Goal: Task Accomplishment & Management: Manage account settings

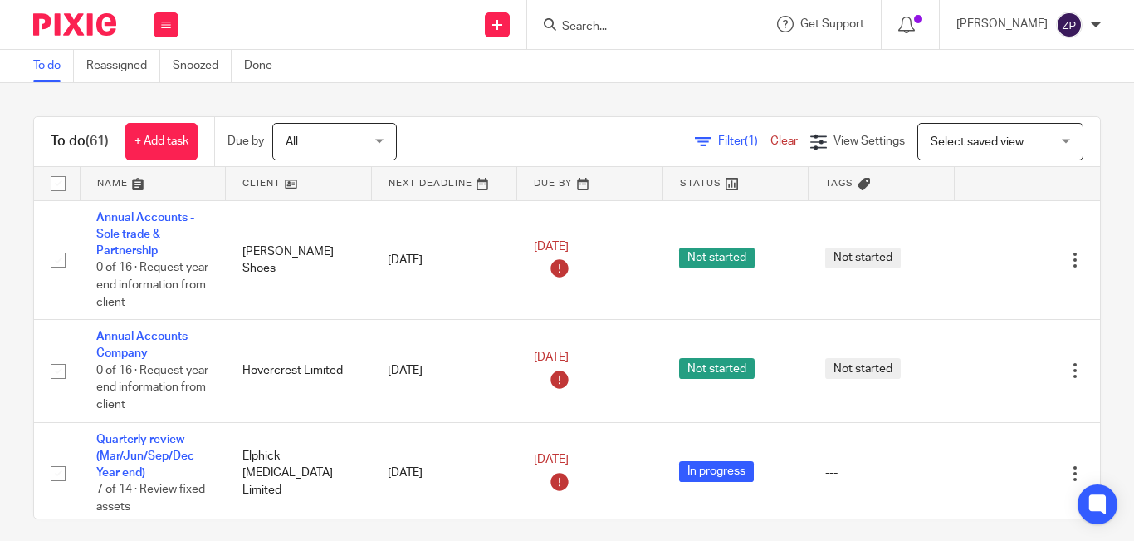
click at [587, 123] on div "Filter (1) Clear View Settings View Settings (1) Filters Clear Save Manage save…" at bounding box center [763, 141] width 674 height 37
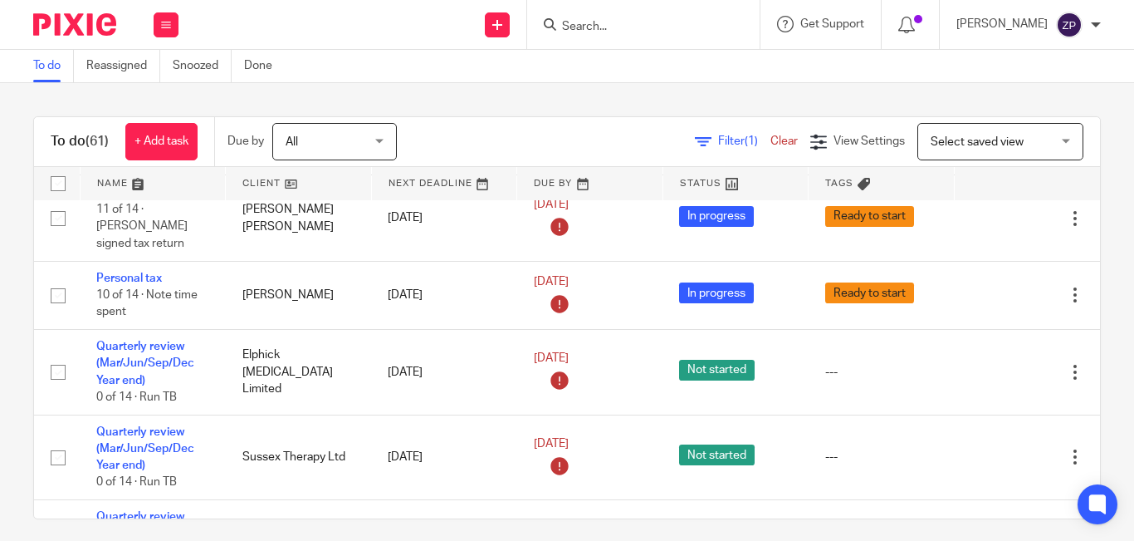
scroll to position [1587, 0]
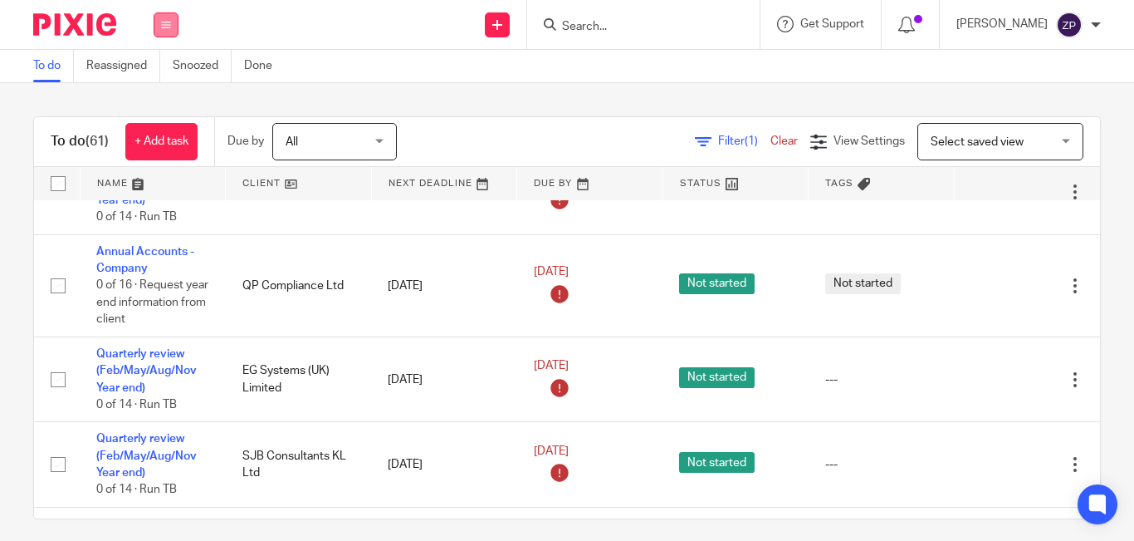
click at [172, 25] on button at bounding box center [166, 24] width 25 height 25
click at [164, 101] on link "Email" at bounding box center [157, 101] width 27 height 12
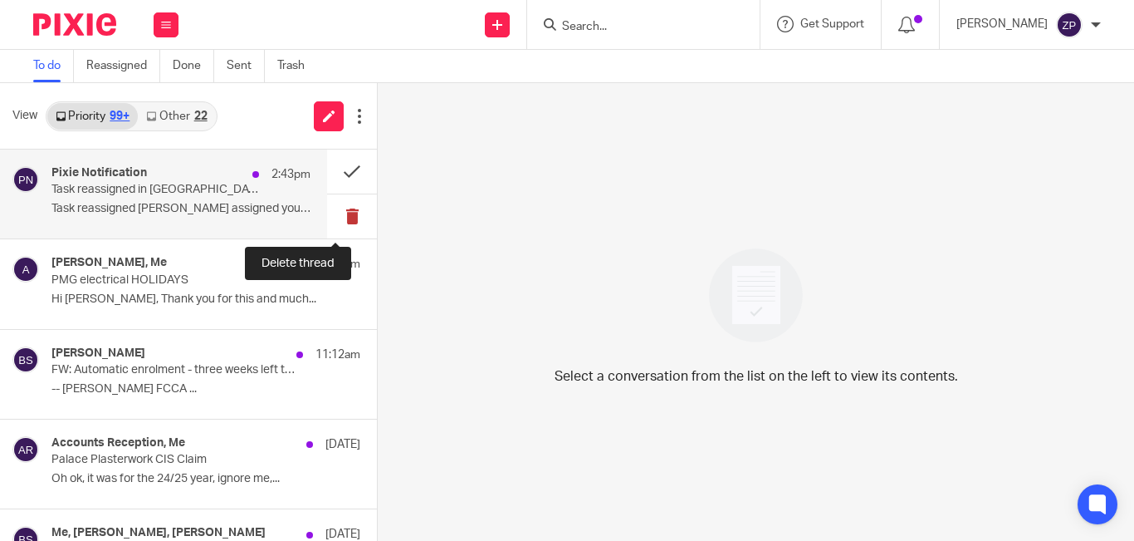
click at [327, 218] on button at bounding box center [352, 216] width 50 height 44
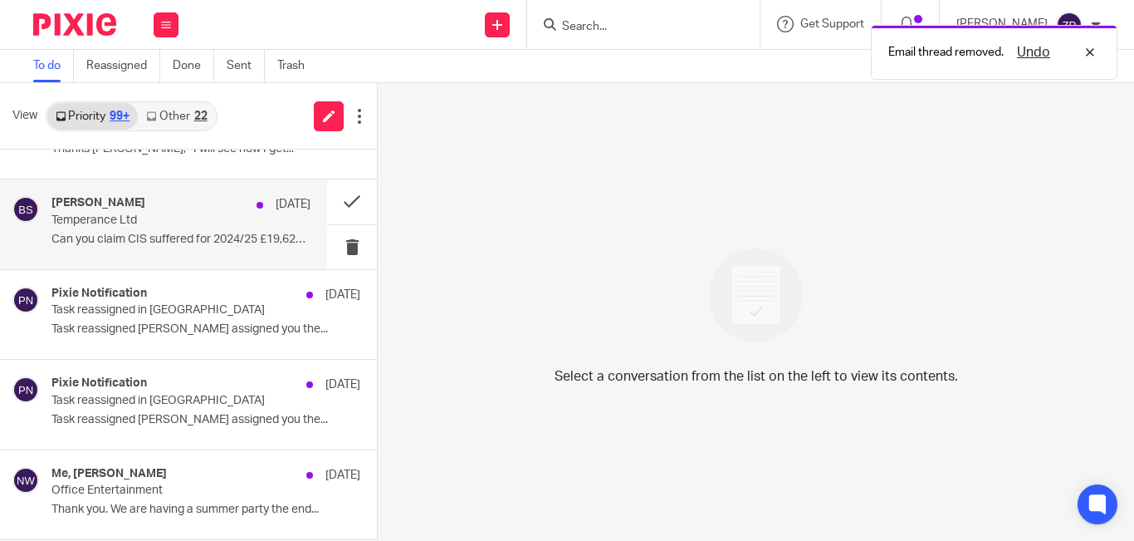
scroll to position [415, 0]
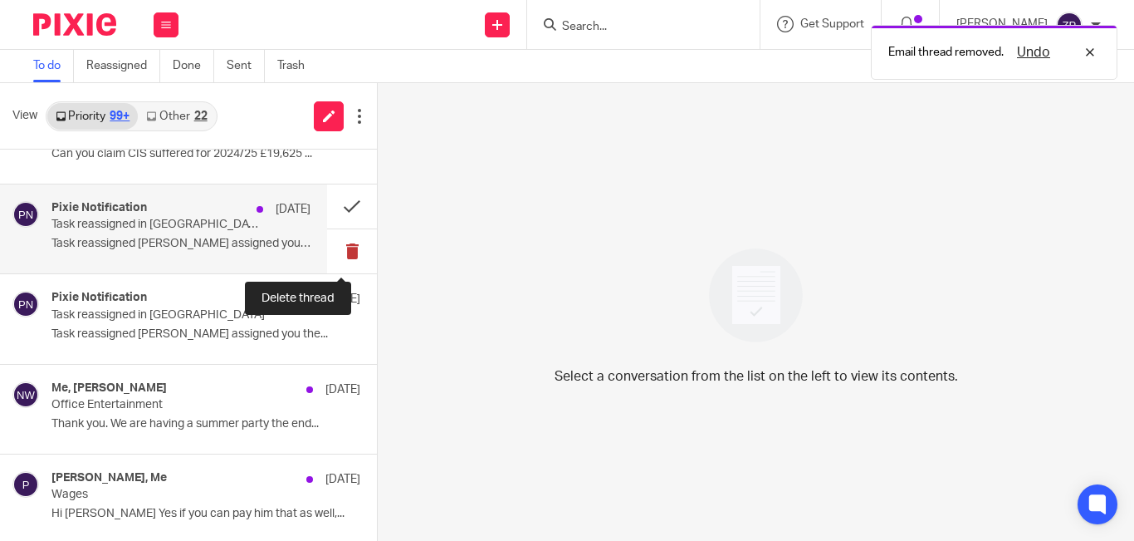
click at [340, 243] on button at bounding box center [352, 251] width 50 height 44
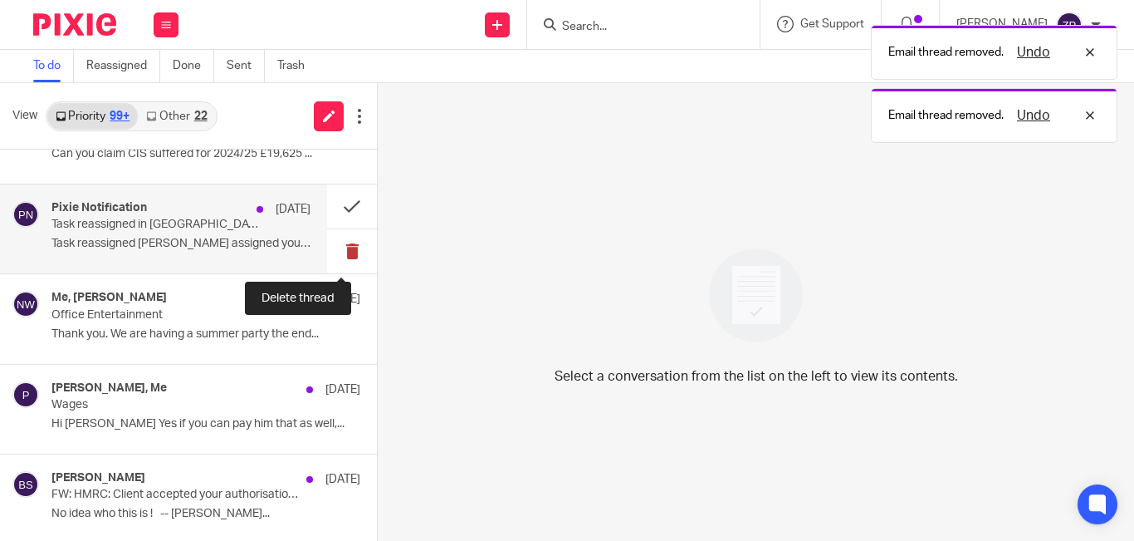
click at [334, 250] on button at bounding box center [352, 251] width 50 height 44
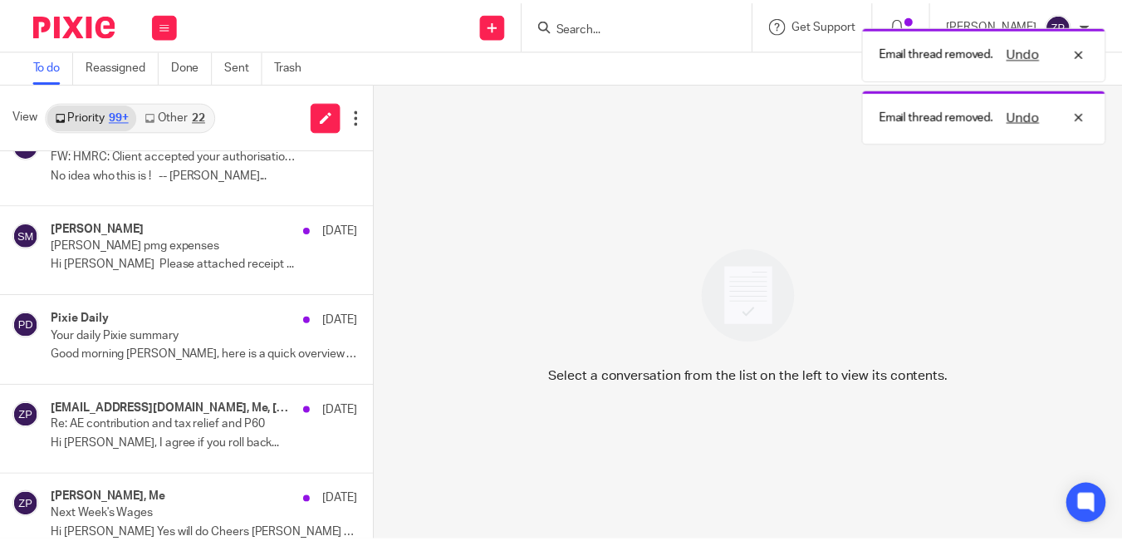
scroll to position [747, 0]
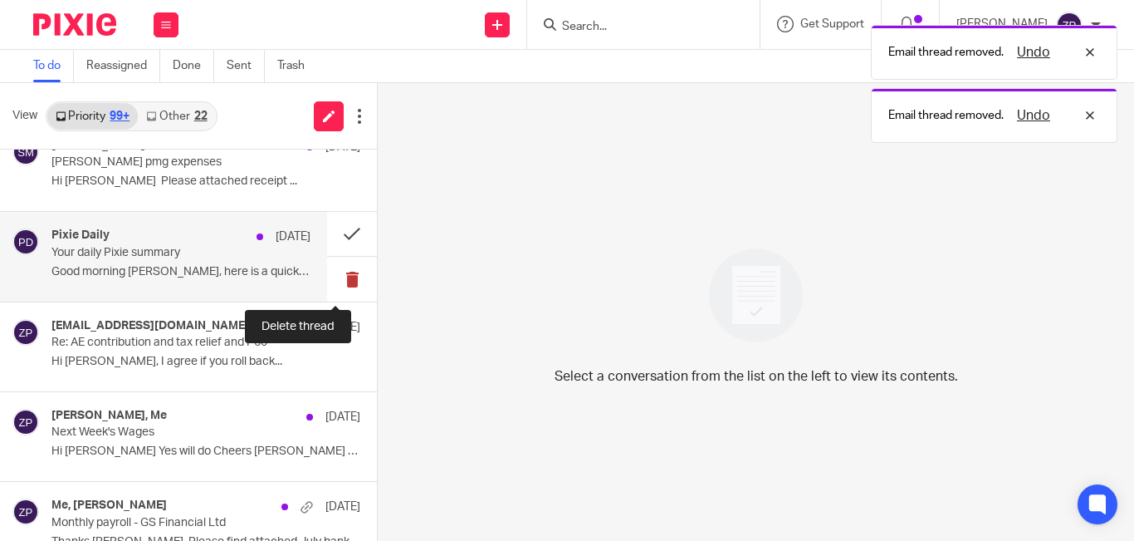
click at [337, 276] on button at bounding box center [352, 279] width 50 height 44
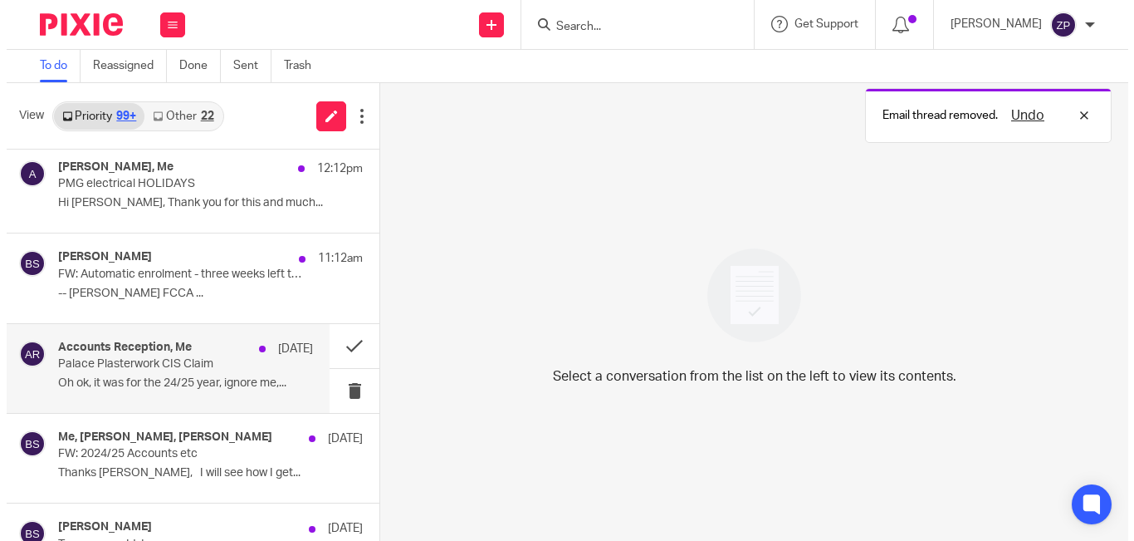
scroll to position [0, 0]
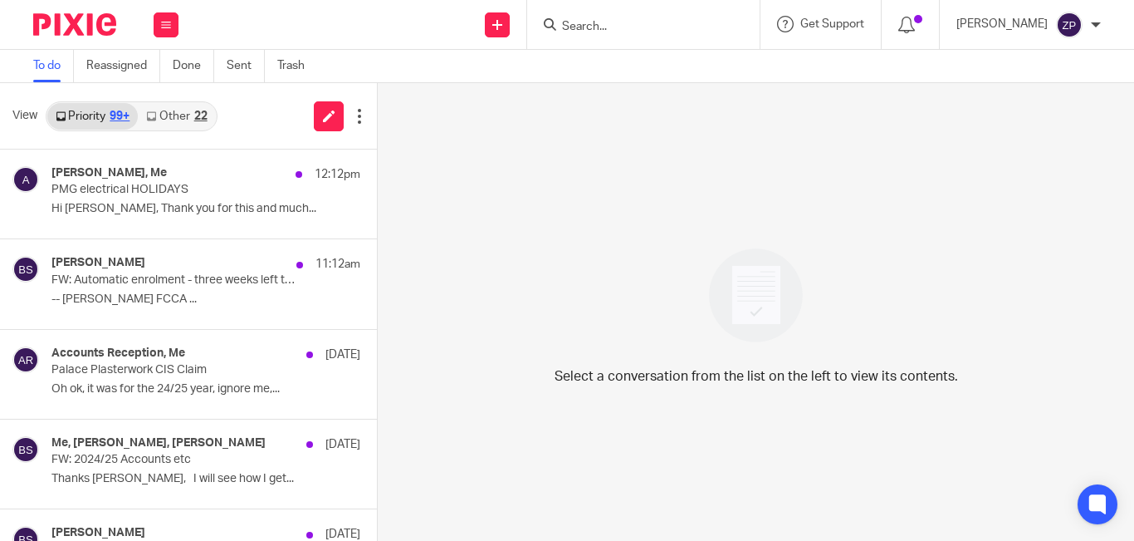
click at [65, 12] on div at bounding box center [68, 24] width 137 height 49
click at [73, 27] on img at bounding box center [74, 24] width 83 height 22
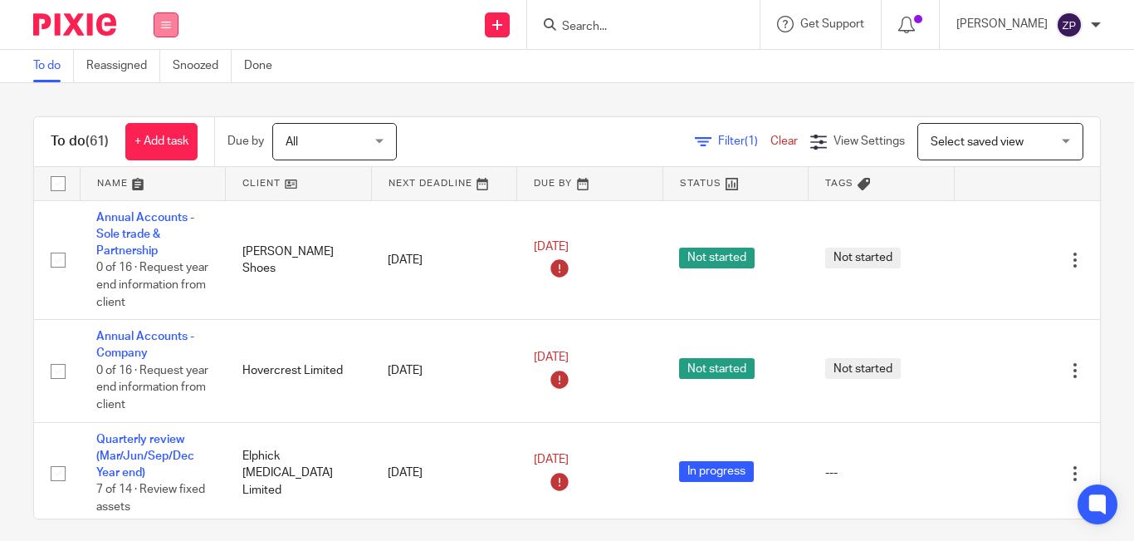
click at [171, 21] on button at bounding box center [166, 24] width 25 height 25
click at [159, 101] on link "Email" at bounding box center [157, 101] width 27 height 12
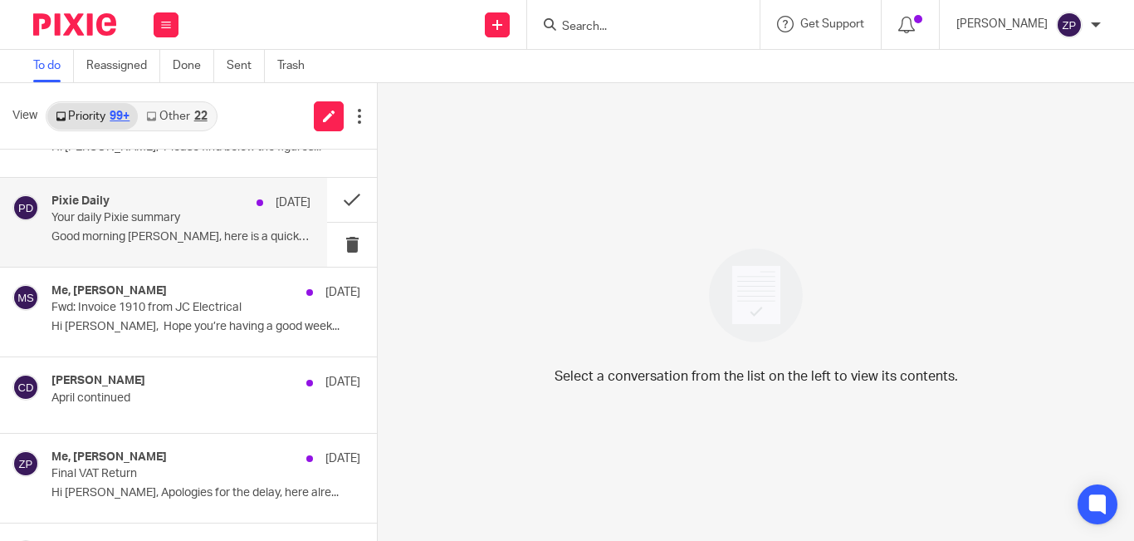
scroll to position [1329, 0]
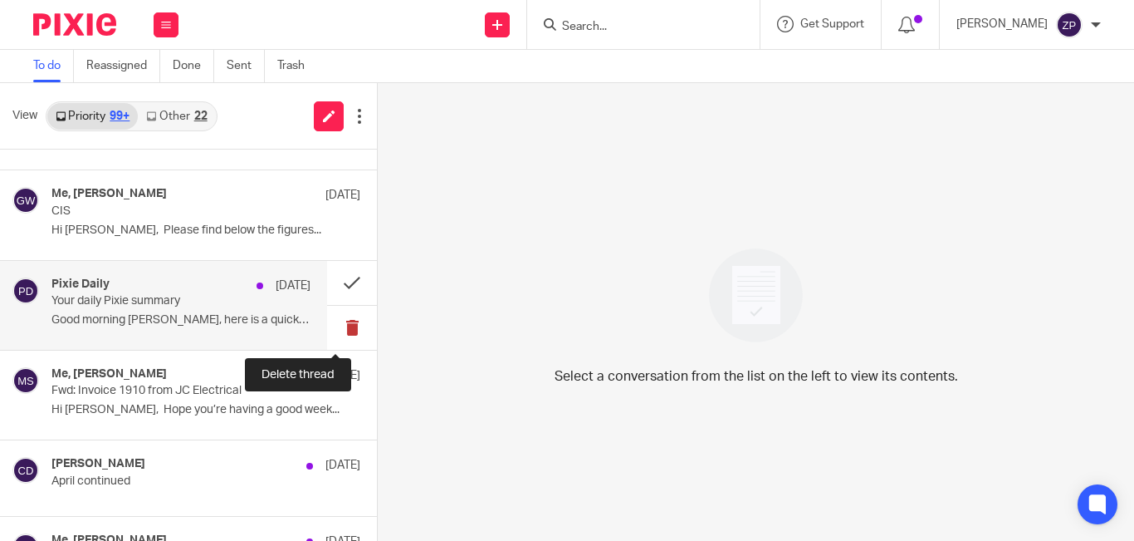
click at [334, 327] on button at bounding box center [352, 328] width 50 height 44
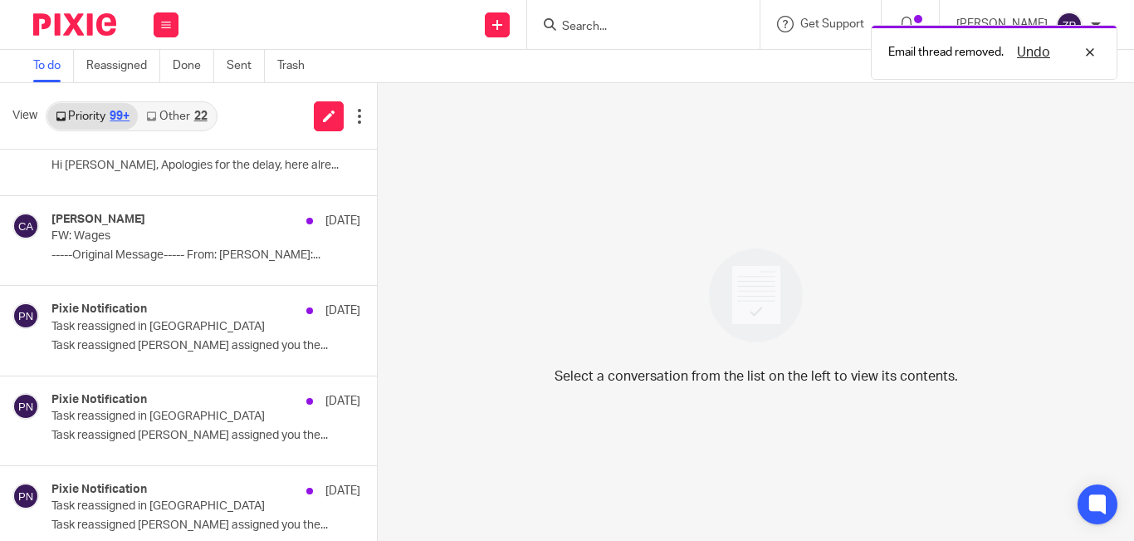
scroll to position [1661, 0]
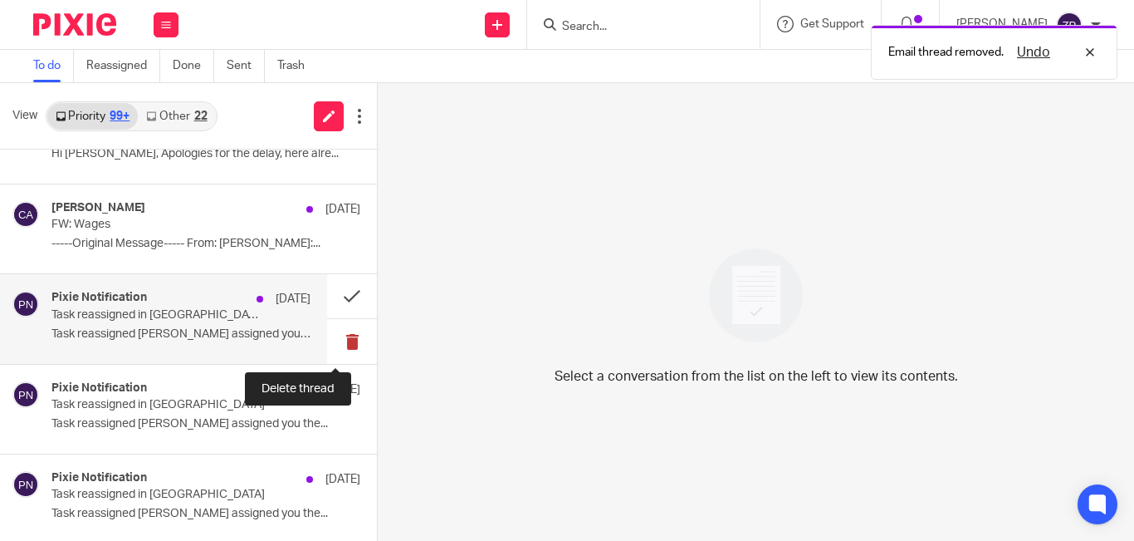
click at [338, 335] on button at bounding box center [352, 341] width 50 height 44
click at [338, 338] on button at bounding box center [352, 341] width 50 height 44
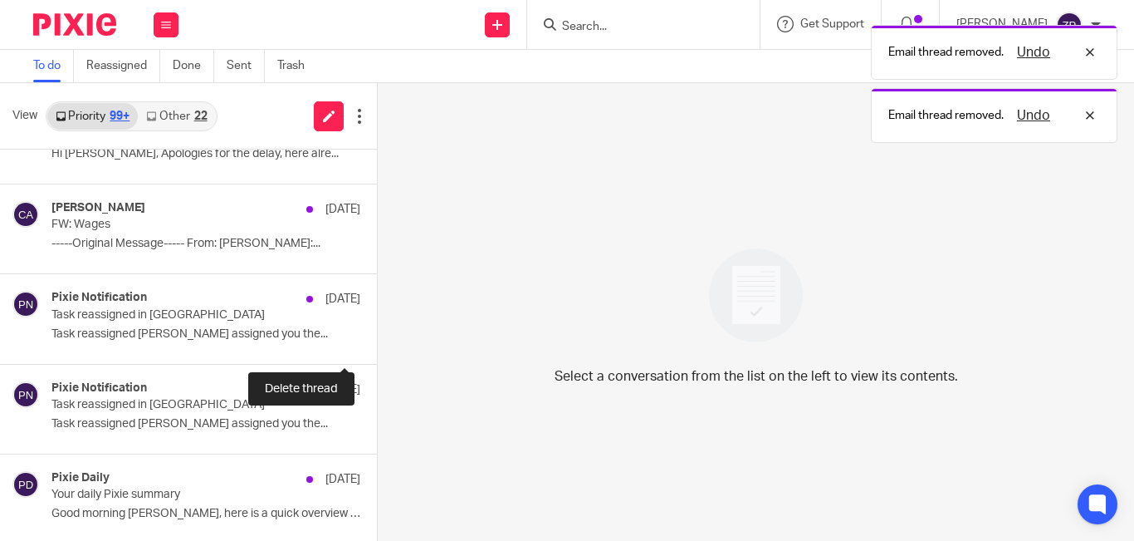
click at [377, 338] on button at bounding box center [383, 341] width 13 height 44
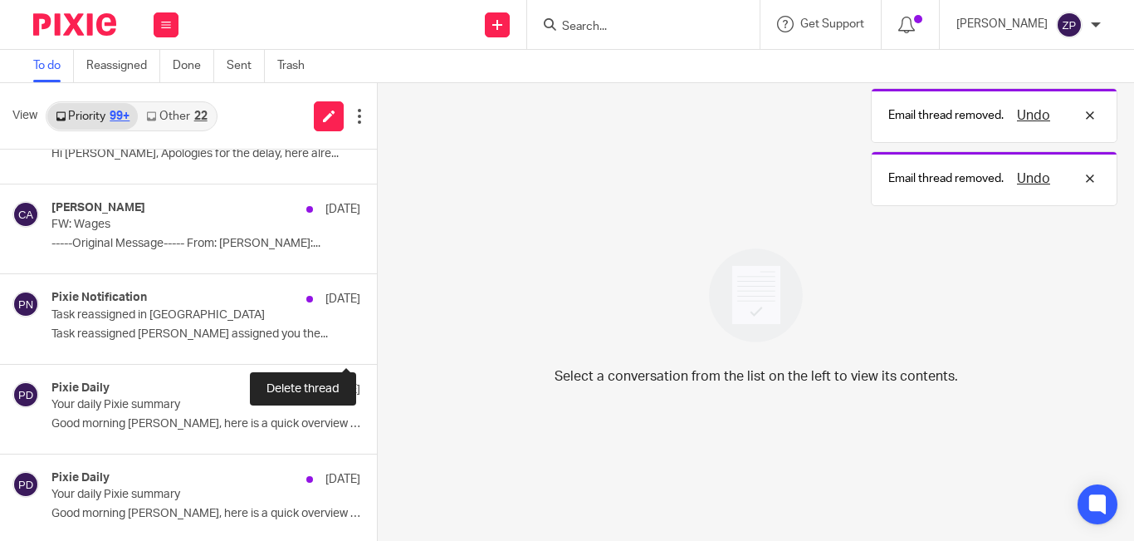
click at [377, 338] on button at bounding box center [383, 341] width 13 height 44
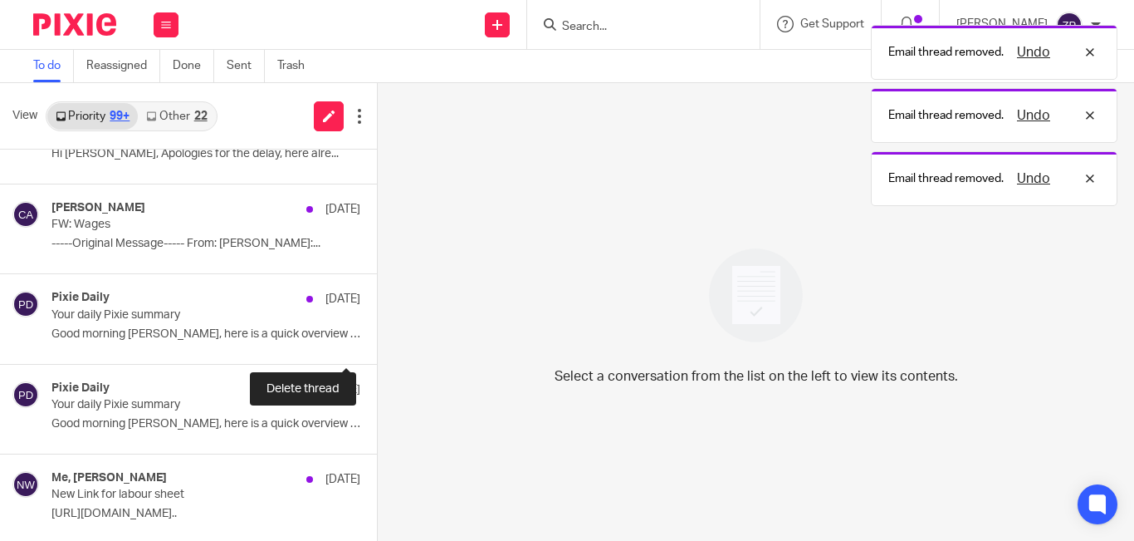
click at [377, 338] on button at bounding box center [383, 341] width 13 height 44
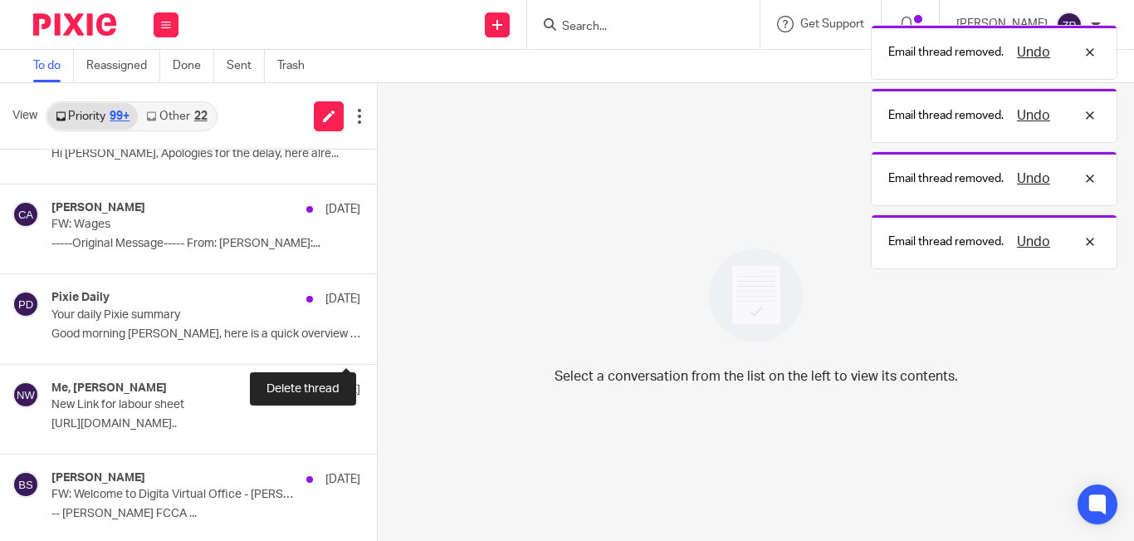
click at [377, 338] on button at bounding box center [383, 341] width 13 height 44
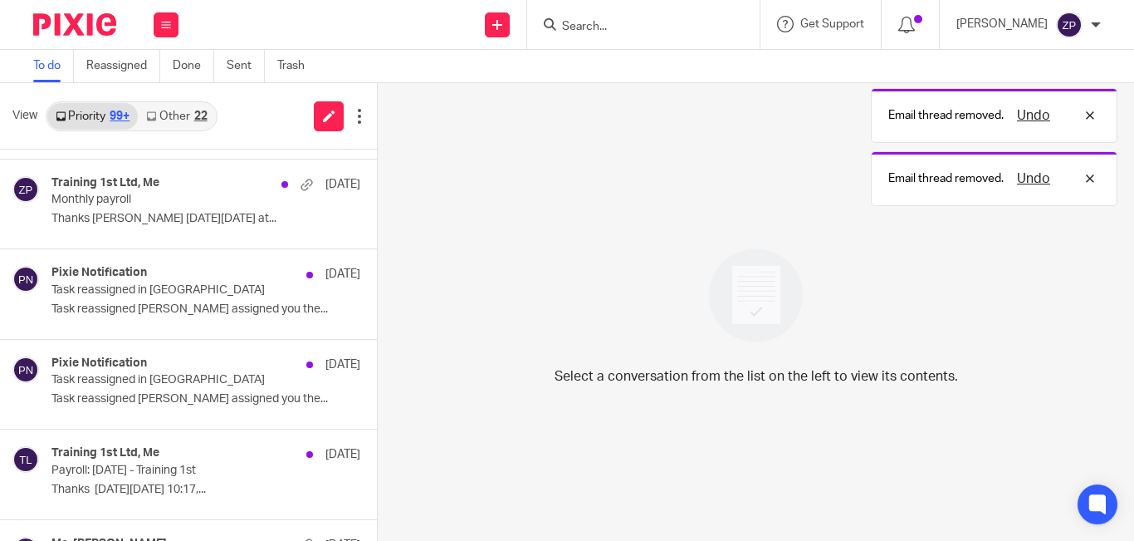
scroll to position [2555, 0]
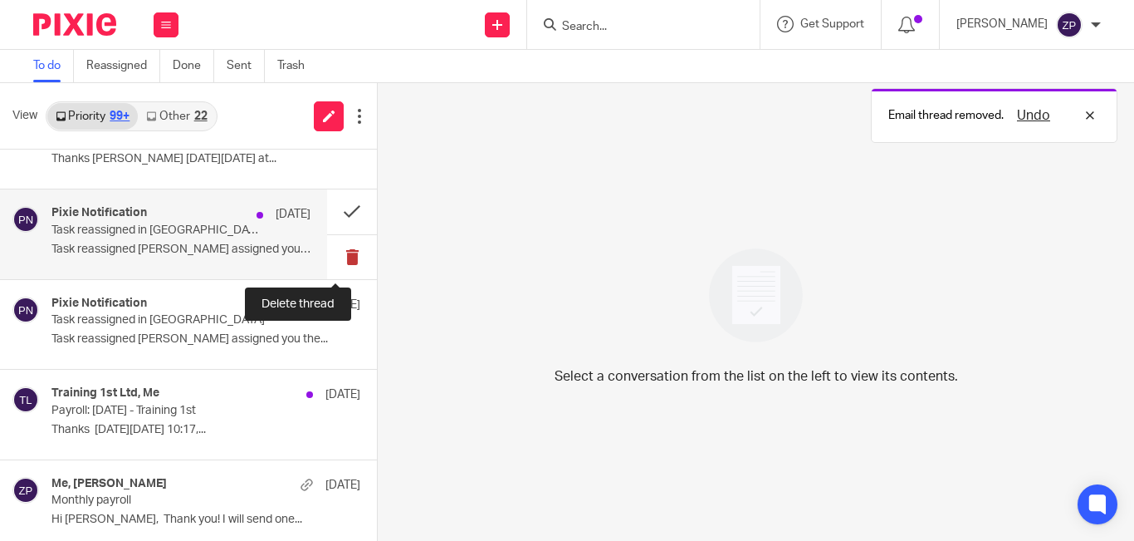
click at [341, 256] on button at bounding box center [352, 257] width 50 height 44
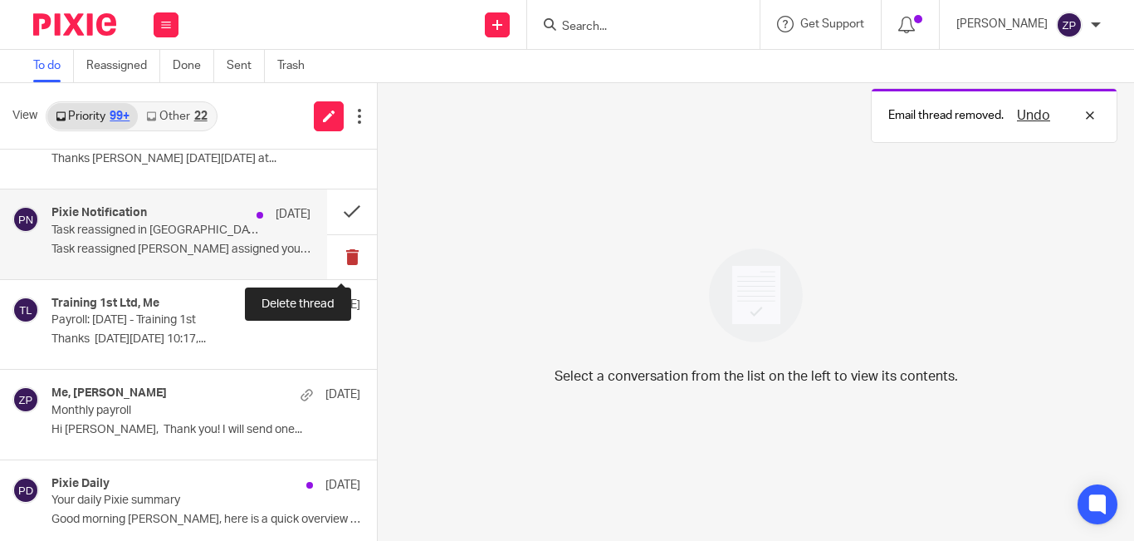
click at [341, 256] on button at bounding box center [352, 257] width 50 height 44
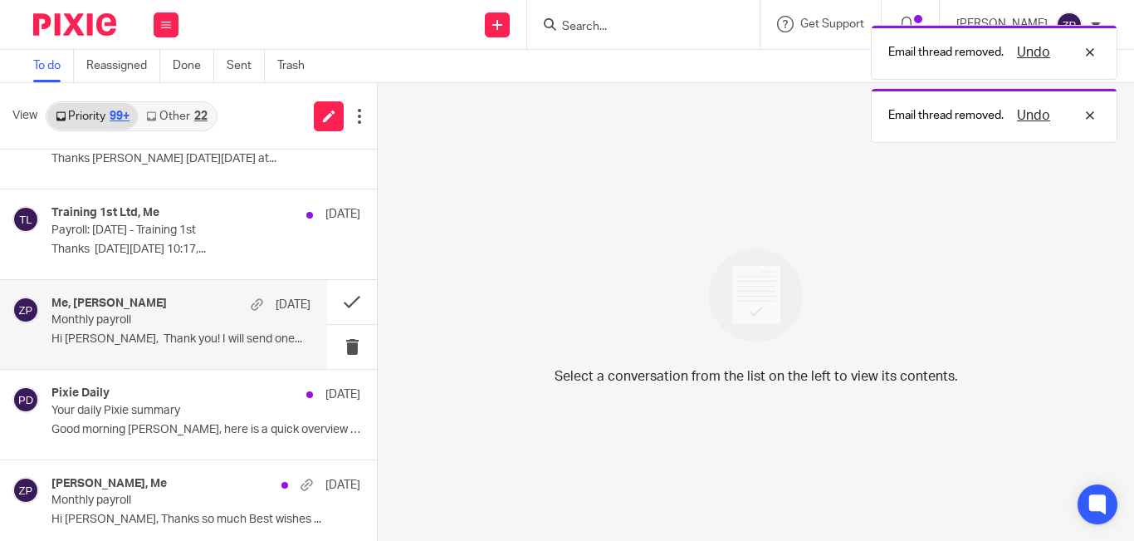
scroll to position [2638, 0]
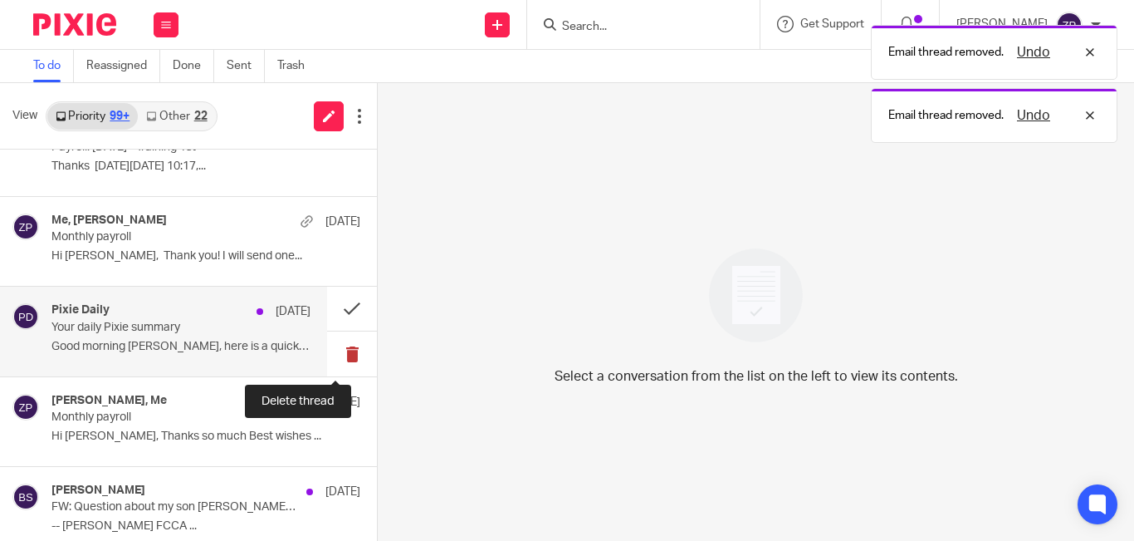
click at [334, 348] on button at bounding box center [352, 353] width 50 height 44
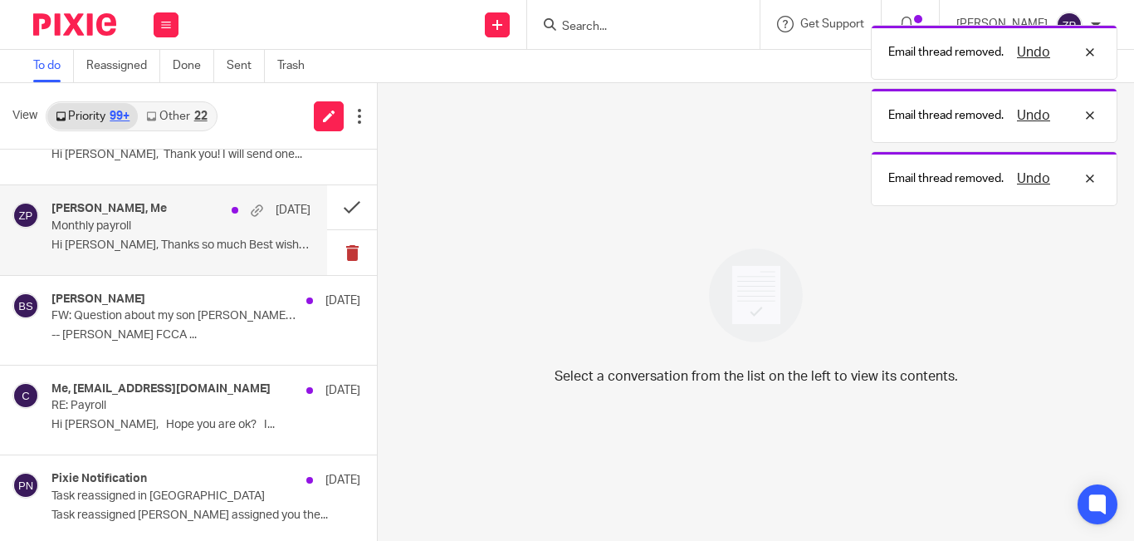
scroll to position [2887, 0]
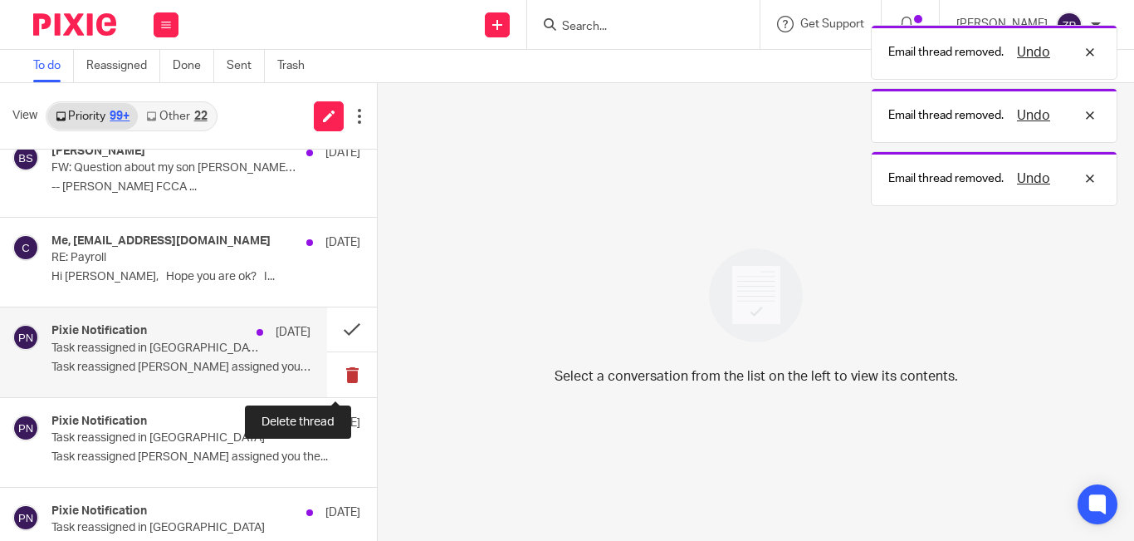
click at [335, 370] on button at bounding box center [352, 374] width 50 height 44
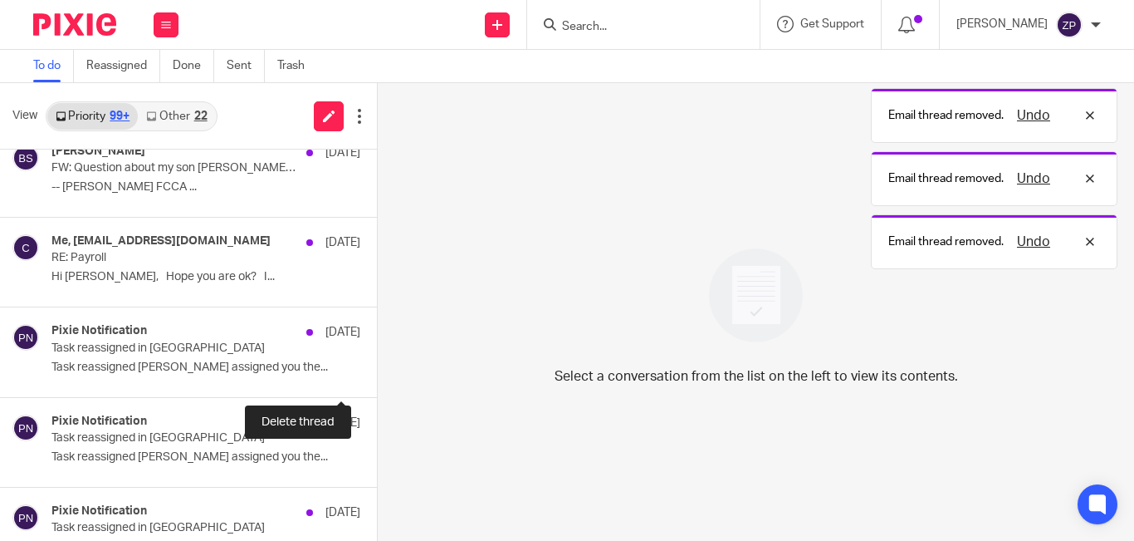
click at [377, 370] on button at bounding box center [383, 374] width 13 height 44
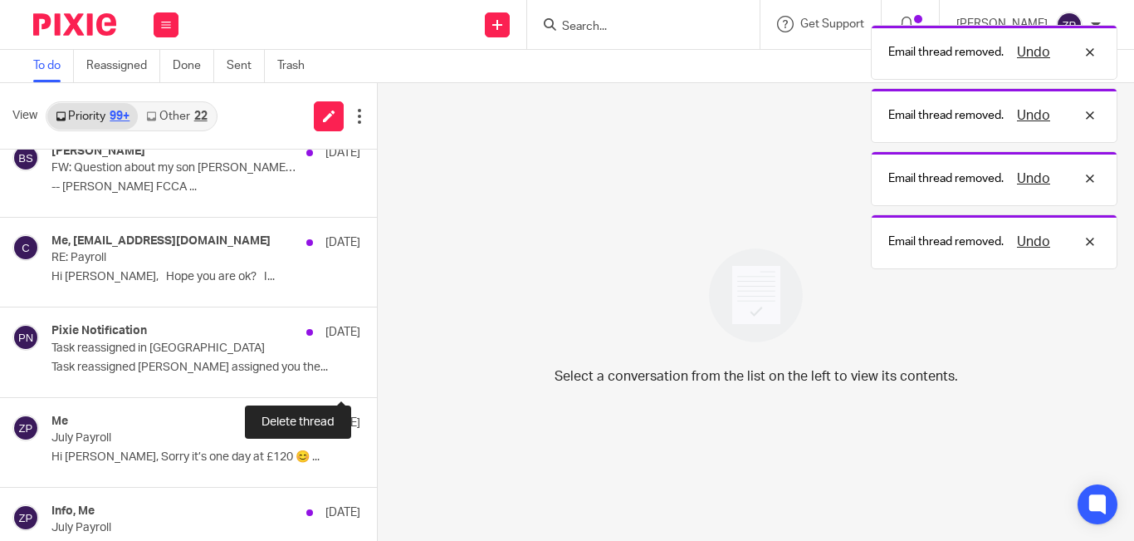
click at [377, 370] on button at bounding box center [383, 374] width 13 height 44
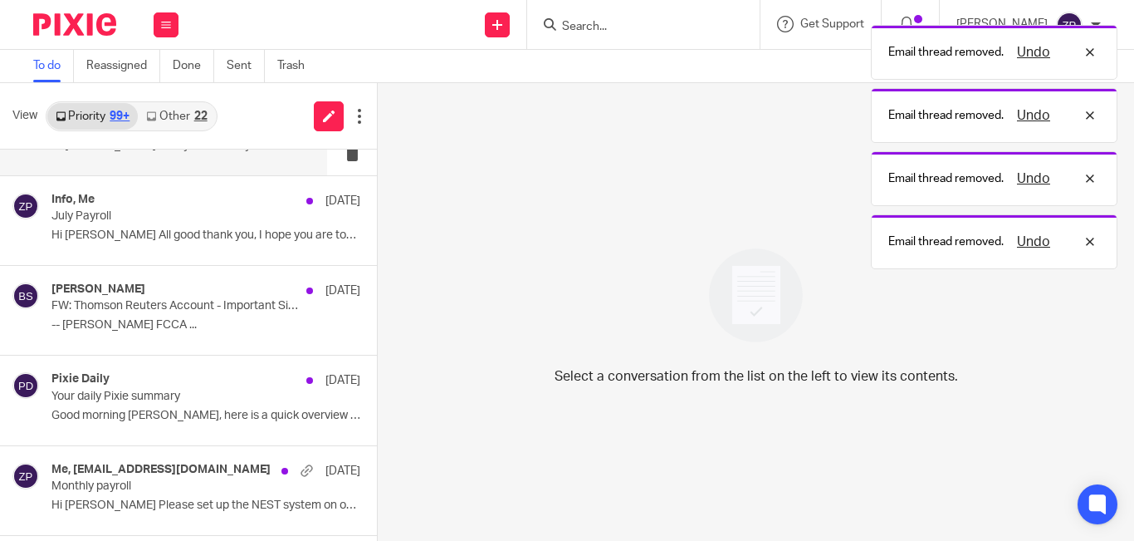
scroll to position [3137, 0]
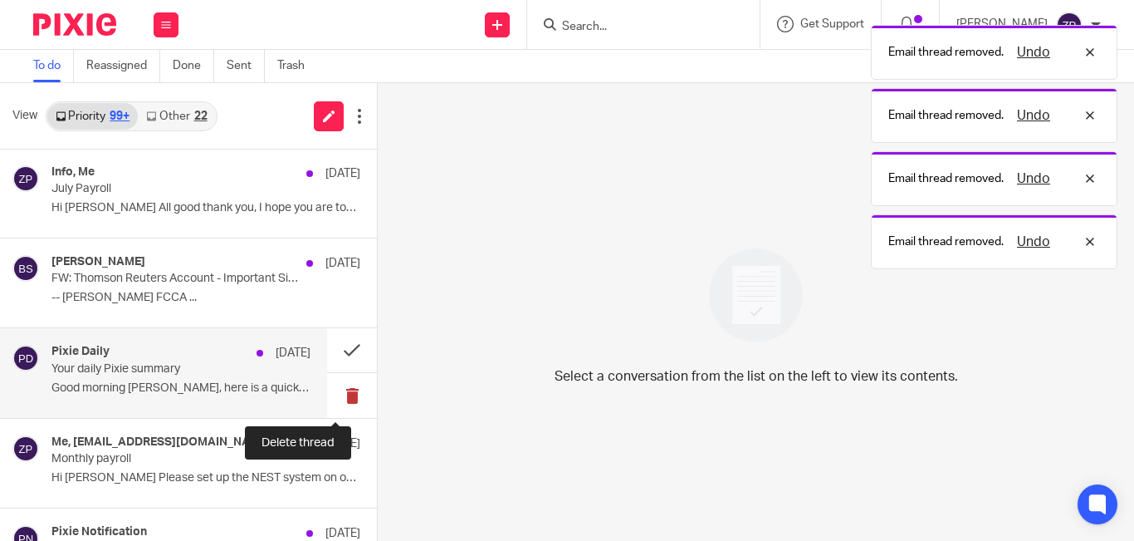
click at [335, 394] on button at bounding box center [352, 395] width 50 height 44
